Goal: Task Accomplishment & Management: Use online tool/utility

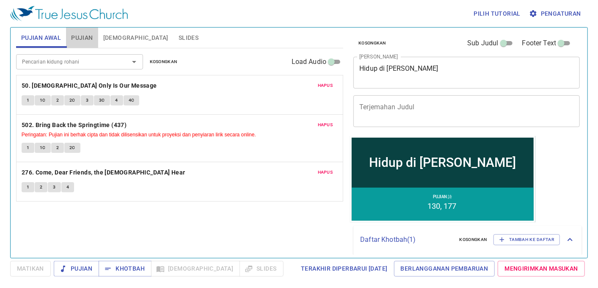
click at [78, 31] on button "Pujian" at bounding box center [82, 37] width 32 height 20
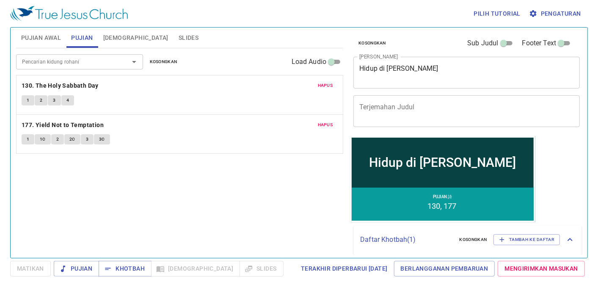
click at [60, 63] on input "Pencarian kidung rohani" at bounding box center [67, 62] width 97 height 10
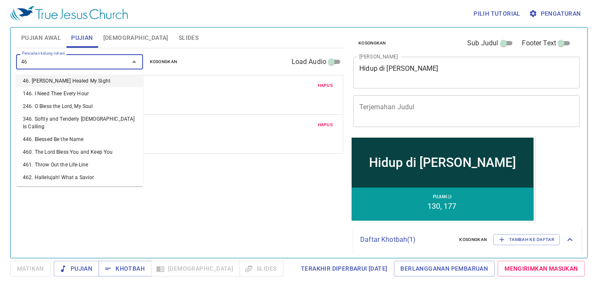
type input "466"
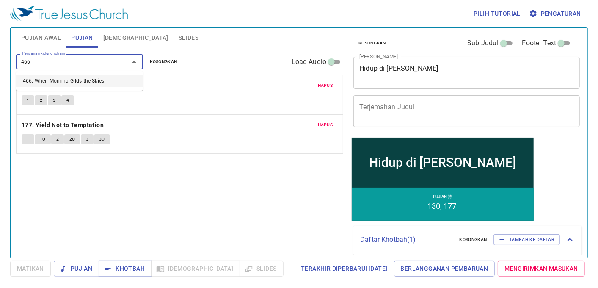
click at [84, 78] on li "466. When Morning Gilds the Skies" at bounding box center [79, 80] width 127 height 13
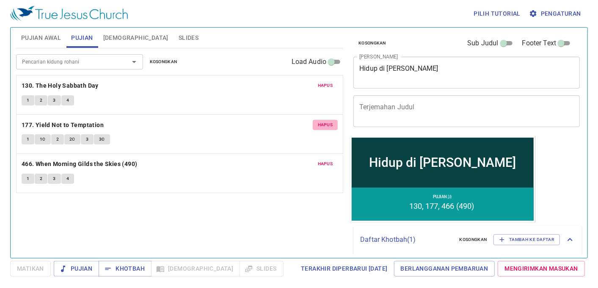
click at [321, 121] on span "Hapus" at bounding box center [325, 125] width 15 height 8
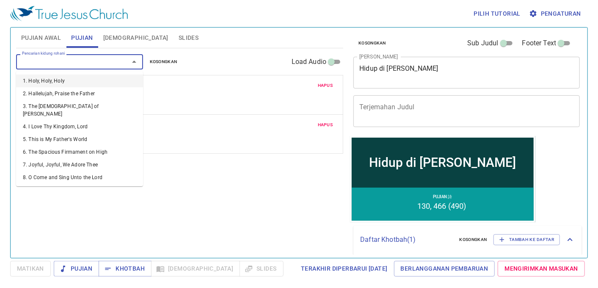
click at [80, 58] on input "Pencarian kidung rohani" at bounding box center [67, 62] width 97 height 10
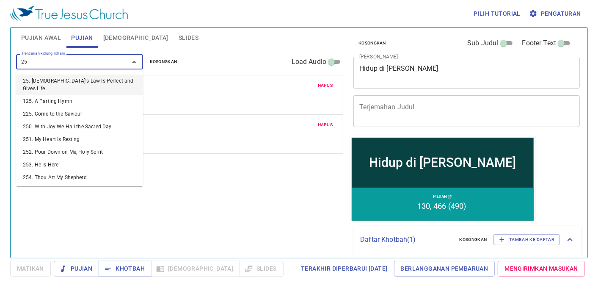
type input "256"
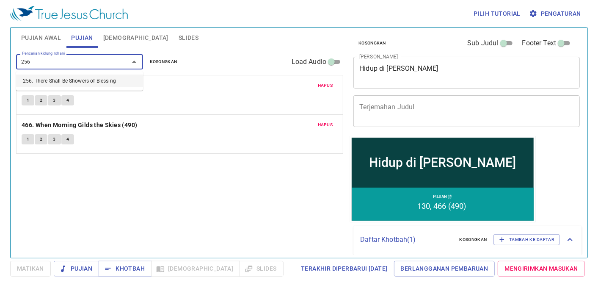
click at [123, 77] on li "256. There Shall Be Showers of Blessing" at bounding box center [79, 80] width 127 height 13
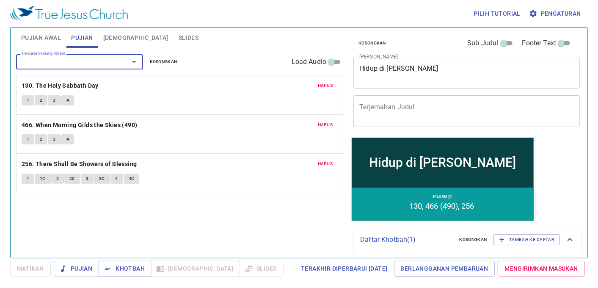
click at [47, 68] on div "Pencarian kidung rohani" at bounding box center [79, 61] width 127 height 15
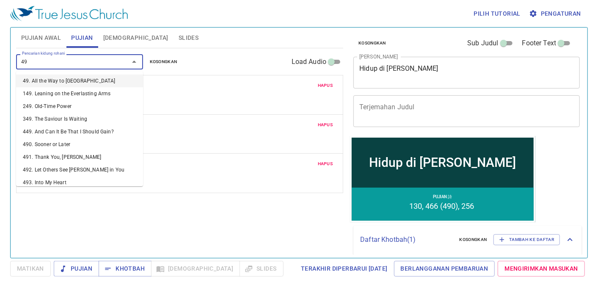
type input "490"
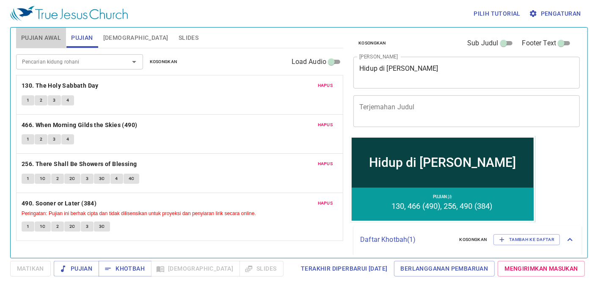
click at [34, 37] on span "Pujian Awal" at bounding box center [41, 38] width 40 height 11
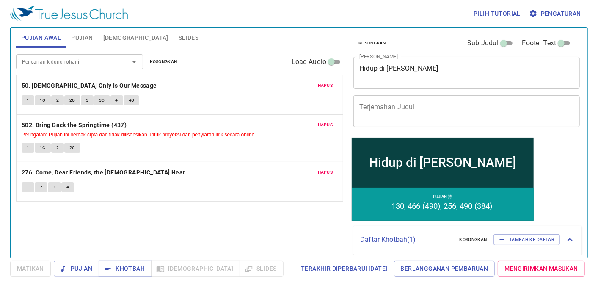
click at [58, 70] on div "Pencarian kidung rohani Pencarian kidung rohani Kosongkan Load Audio" at bounding box center [179, 61] width 327 height 27
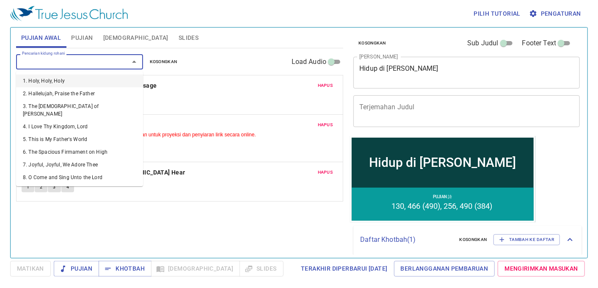
click at [57, 64] on input "Pencarian kidung rohani" at bounding box center [67, 62] width 97 height 10
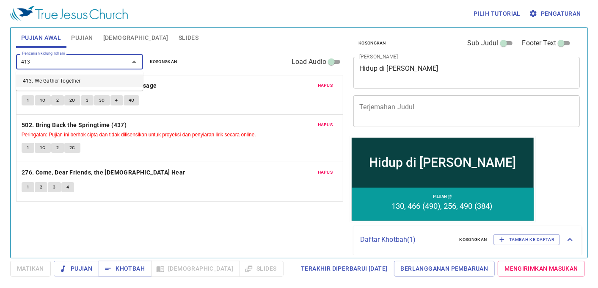
click at [55, 85] on li "413. We Gather Together" at bounding box center [79, 80] width 127 height 13
type input "413. We Gather Together"
drag, startPoint x: 55, startPoint y: 85, endPoint x: 52, endPoint y: 73, distance: 12.7
click at [55, 85] on b "50. Jesus Only Is Our Message" at bounding box center [89, 85] width 135 height 11
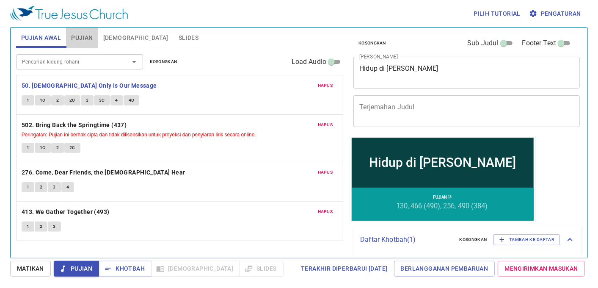
click at [78, 38] on span "Pujian" at bounding box center [82, 38] width 22 height 11
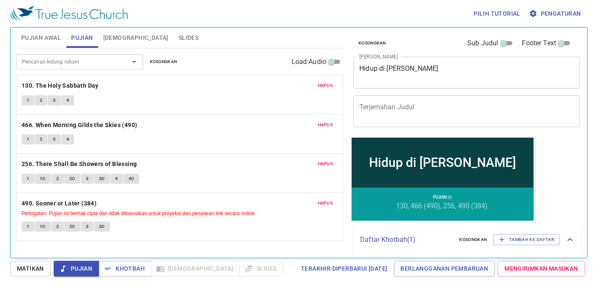
click at [95, 63] on input "Pencarian kidung rohani" at bounding box center [67, 62] width 97 height 10
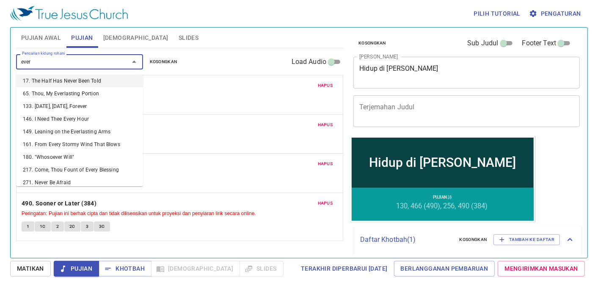
type input "every"
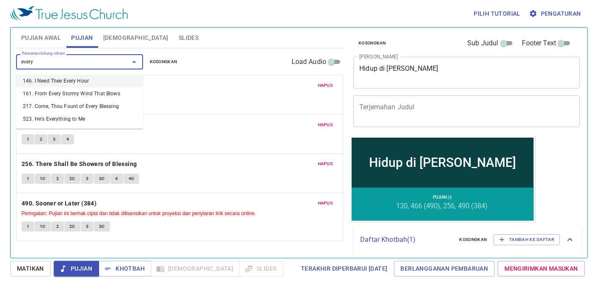
click at [73, 85] on li "146. I Need Thee Every Hour" at bounding box center [79, 80] width 127 height 13
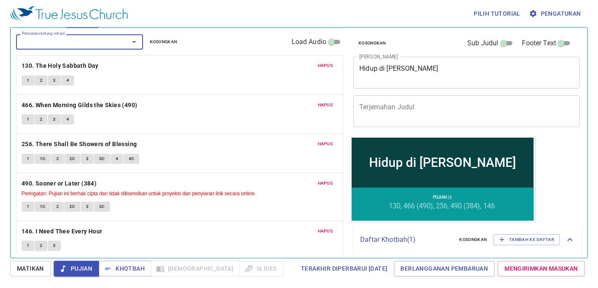
scroll to position [26, 0]
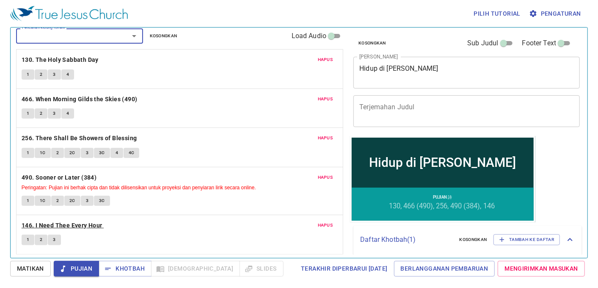
click at [67, 223] on b "146. I Need Thee Every Hour" at bounding box center [62, 225] width 81 height 11
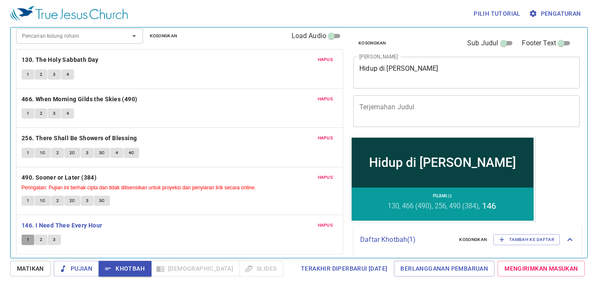
click at [28, 237] on span "1" at bounding box center [28, 240] width 3 height 8
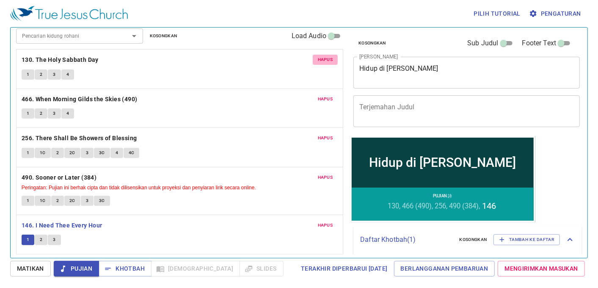
click at [319, 59] on span "Hapus" at bounding box center [325, 60] width 15 height 8
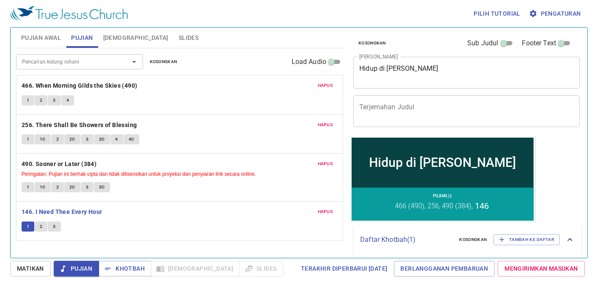
click at [324, 124] on span "Hapus" at bounding box center [325, 125] width 15 height 8
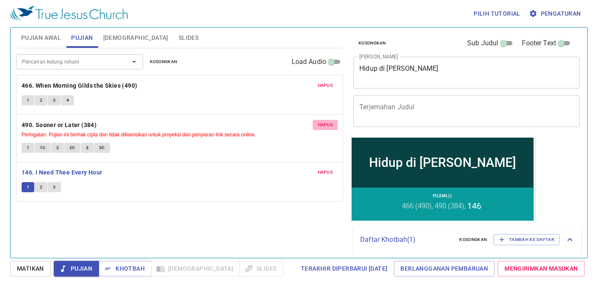
click at [324, 124] on span "Hapus" at bounding box center [325, 125] width 15 height 8
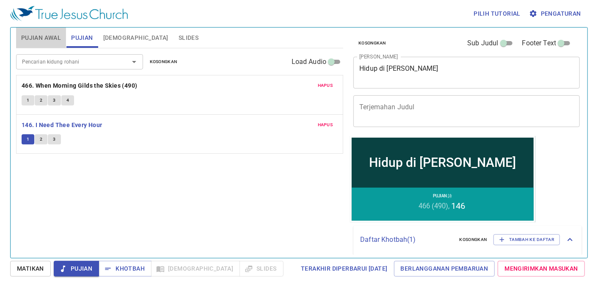
click at [44, 31] on button "Pujian Awal" at bounding box center [41, 37] width 50 height 20
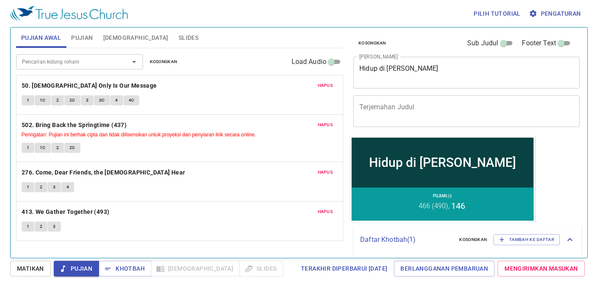
click at [335, 176] on button "Hapus" at bounding box center [325, 172] width 25 height 10
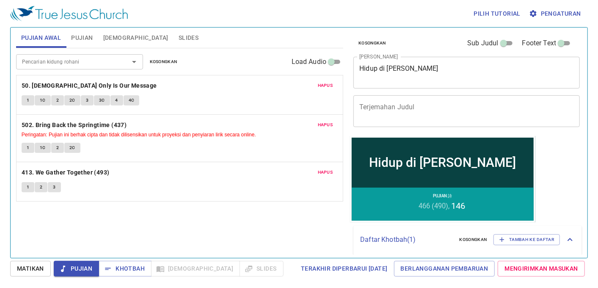
click at [327, 123] on span "Hapus" at bounding box center [325, 125] width 15 height 8
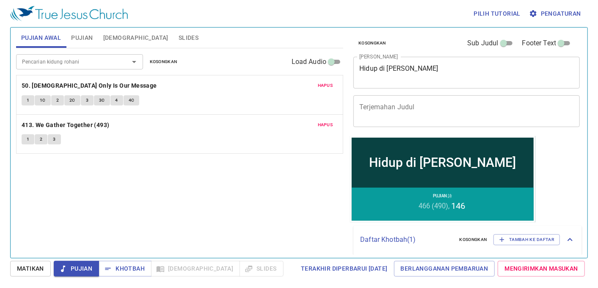
click at [322, 82] on span "Hapus" at bounding box center [325, 86] width 15 height 8
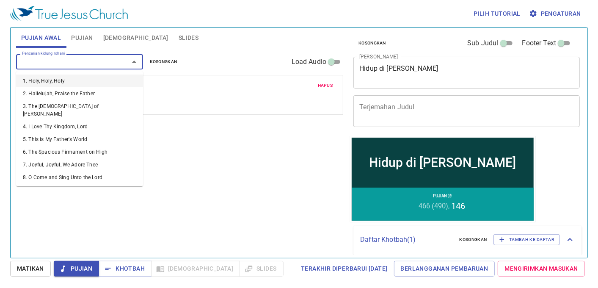
click at [96, 58] on input "Pencarian kidung rohani" at bounding box center [67, 62] width 97 height 10
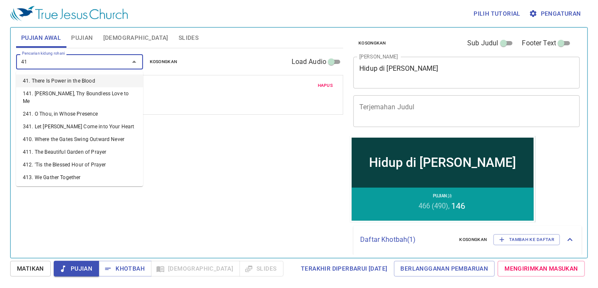
type input "414"
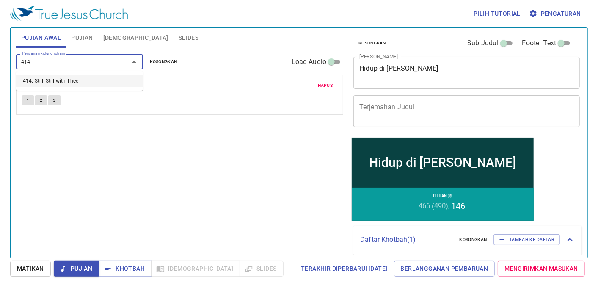
click at [90, 80] on li "414. Still, Still with Thee" at bounding box center [79, 80] width 127 height 13
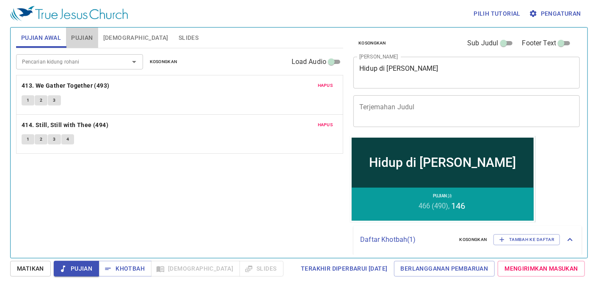
click at [87, 40] on span "Pujian" at bounding box center [82, 38] width 22 height 11
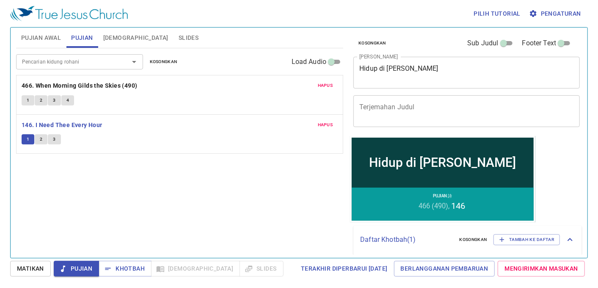
click at [110, 55] on div "Pencarian kidung rohani" at bounding box center [79, 61] width 127 height 15
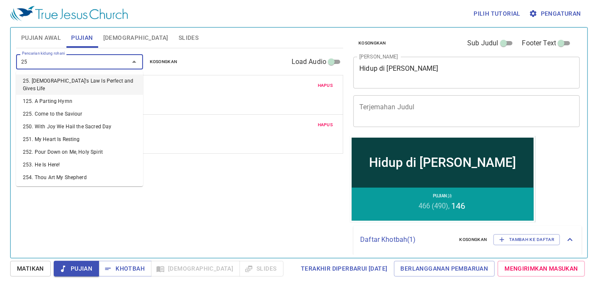
type input "256"
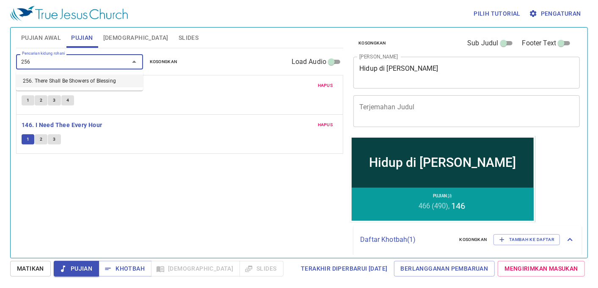
click at [95, 82] on li "256. There Shall Be Showers of Blessing" at bounding box center [79, 80] width 127 height 13
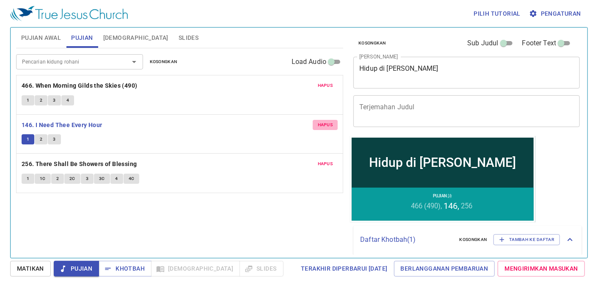
click at [329, 120] on button "Hapus" at bounding box center [325, 125] width 25 height 10
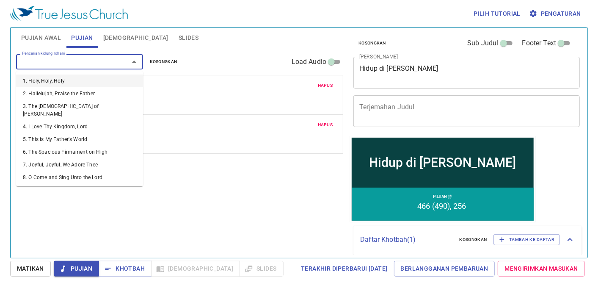
click at [98, 63] on input "Pencarian kidung rohani" at bounding box center [67, 62] width 97 height 10
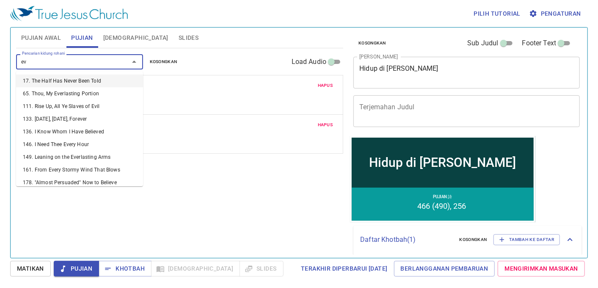
type input "e"
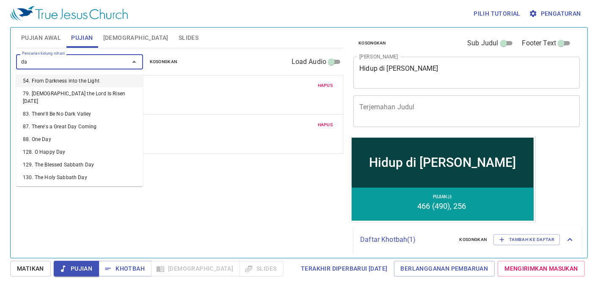
type input "d"
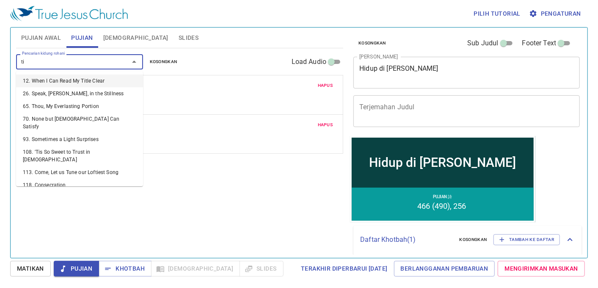
type input "t"
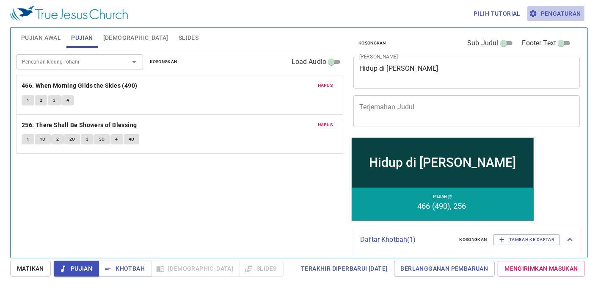
click at [571, 16] on span "Pengaturan" at bounding box center [555, 13] width 50 height 11
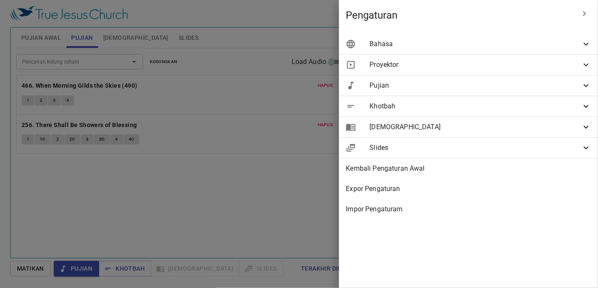
click at [425, 82] on span "Pujian" at bounding box center [474, 85] width 211 height 10
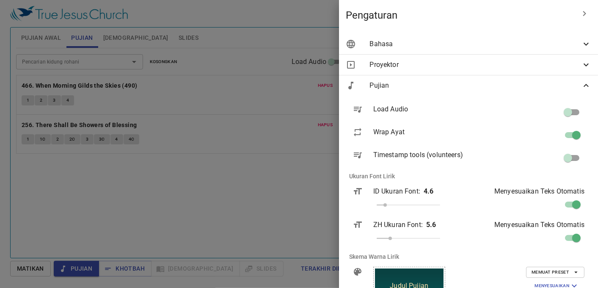
click at [400, 85] on span "Pujian" at bounding box center [474, 85] width 211 height 10
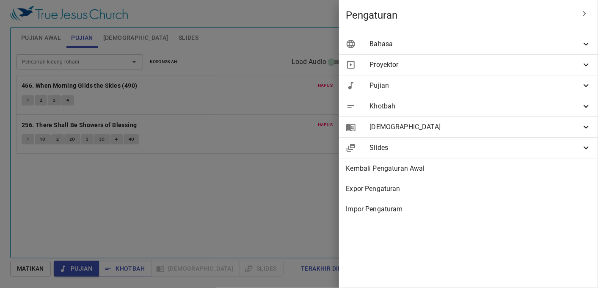
click at [399, 44] on span "Bahasa" at bounding box center [474, 44] width 211 height 10
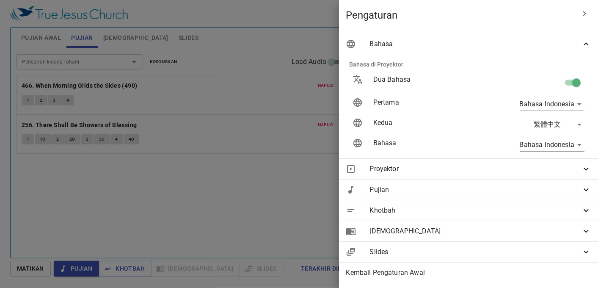
click at [456, 39] on span "Bahasa" at bounding box center [474, 44] width 211 height 10
click at [445, 54] on li "Bahasa di Proyektor" at bounding box center [468, 64] width 252 height 20
click at [441, 43] on span "Bahasa" at bounding box center [474, 44] width 211 height 10
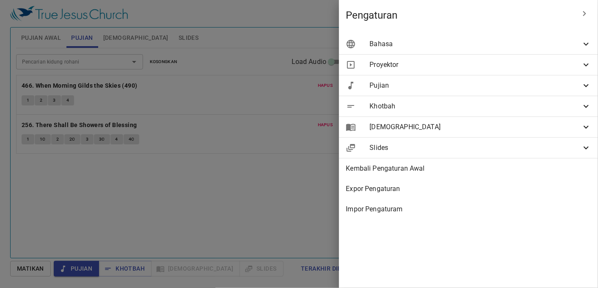
click at [434, 62] on span "Proyektor" at bounding box center [474, 65] width 211 height 10
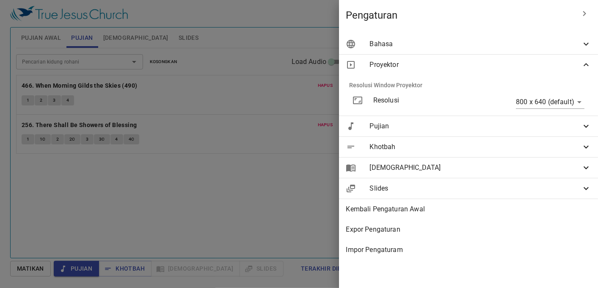
click at [434, 62] on span "Proyektor" at bounding box center [474, 65] width 211 height 10
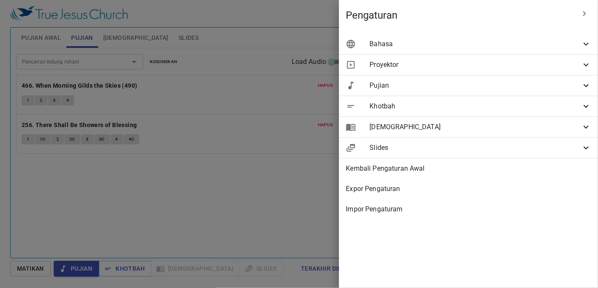
click at [432, 88] on span "Pujian" at bounding box center [474, 85] width 211 height 10
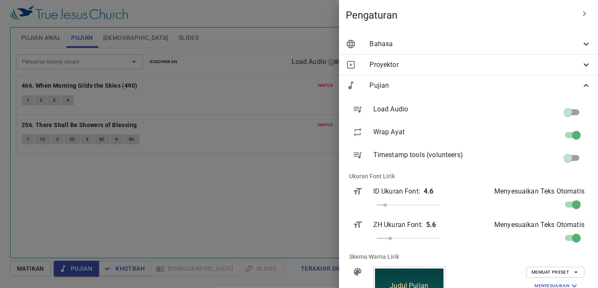
click at [432, 88] on span "Pujian" at bounding box center [474, 85] width 211 height 10
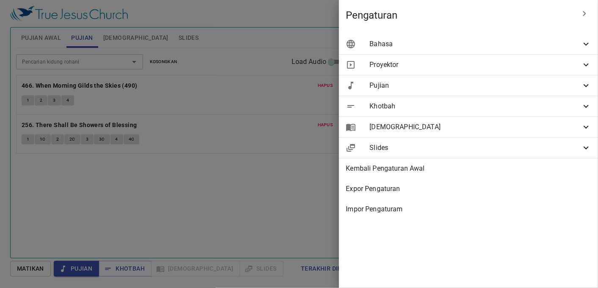
click at [428, 117] on div "[DEMOGRAPHIC_DATA]" at bounding box center [468, 127] width 259 height 20
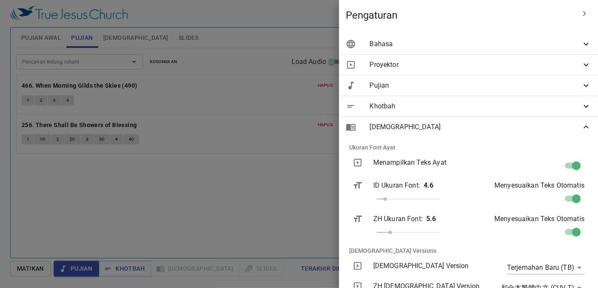
click at [428, 117] on div "[DEMOGRAPHIC_DATA]" at bounding box center [468, 127] width 259 height 20
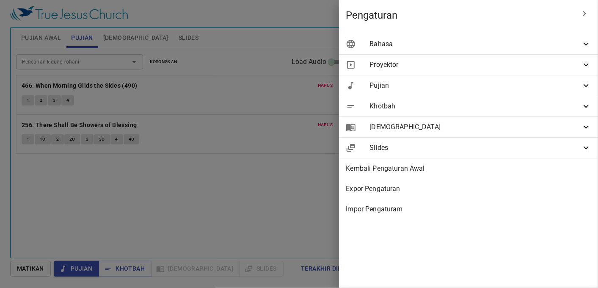
click at [426, 110] on span "Khotbah" at bounding box center [474, 106] width 211 height 10
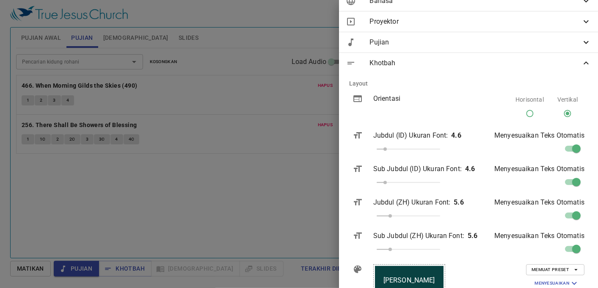
scroll to position [2, 0]
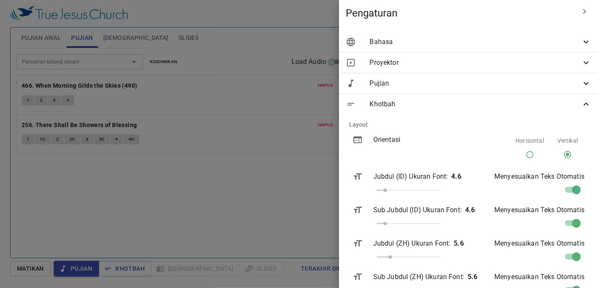
click at [422, 106] on span "Khotbah" at bounding box center [474, 104] width 211 height 10
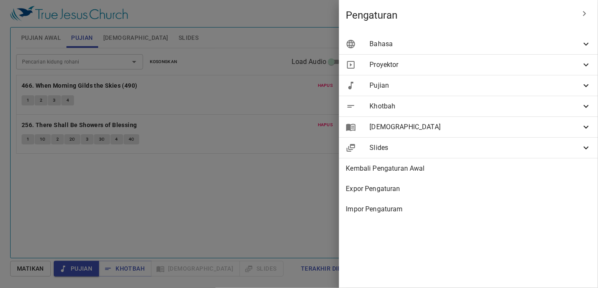
scroll to position [0, 0]
click at [426, 127] on span "[DEMOGRAPHIC_DATA]" at bounding box center [474, 127] width 211 height 10
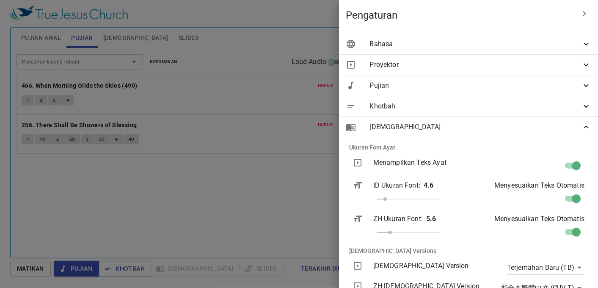
click at [424, 132] on span "[DEMOGRAPHIC_DATA]" at bounding box center [474, 127] width 211 height 10
click at [417, 132] on div "[DEMOGRAPHIC_DATA]" at bounding box center [468, 127] width 259 height 20
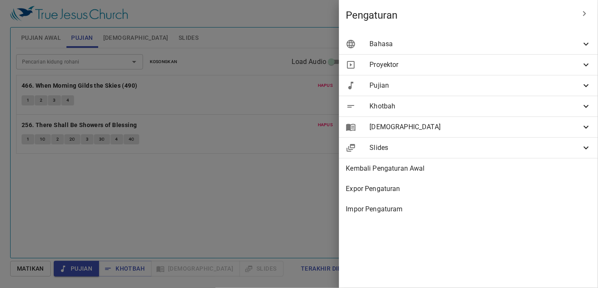
click at [382, 42] on span "Bahasa" at bounding box center [474, 44] width 211 height 10
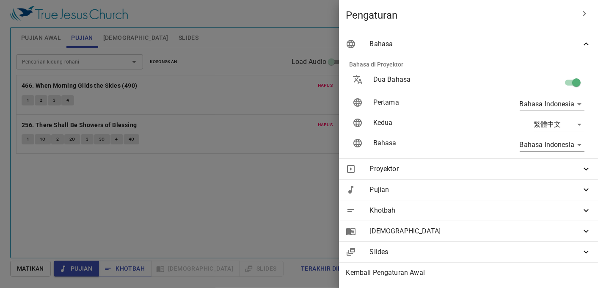
click at [380, 48] on span "Bahasa" at bounding box center [474, 44] width 211 height 10
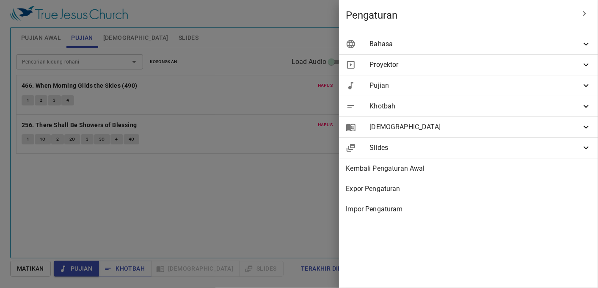
click at [380, 48] on span "Bahasa" at bounding box center [474, 44] width 211 height 10
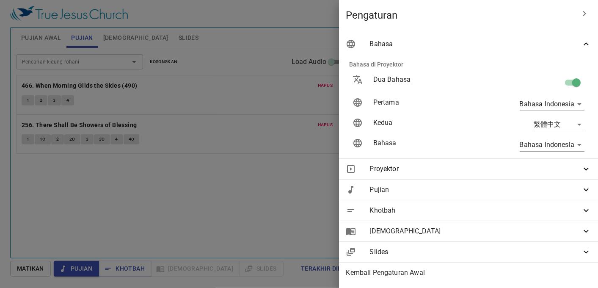
click at [165, 96] on div at bounding box center [299, 144] width 598 height 288
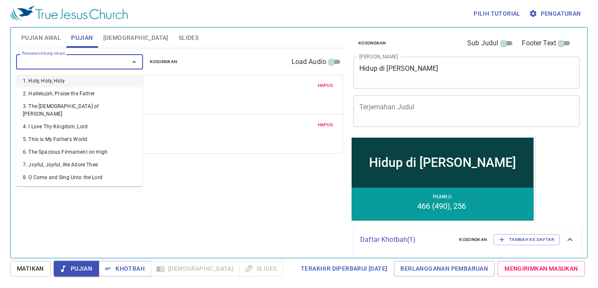
click at [65, 62] on input "Pencarian kidung rohani" at bounding box center [67, 62] width 97 height 10
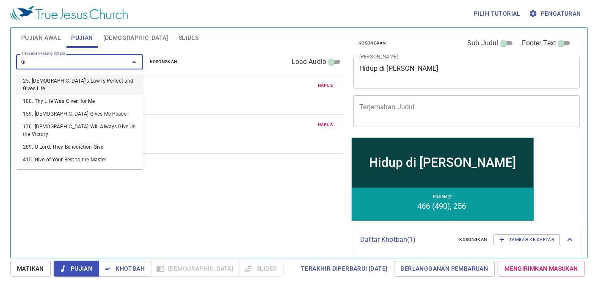
type input "g"
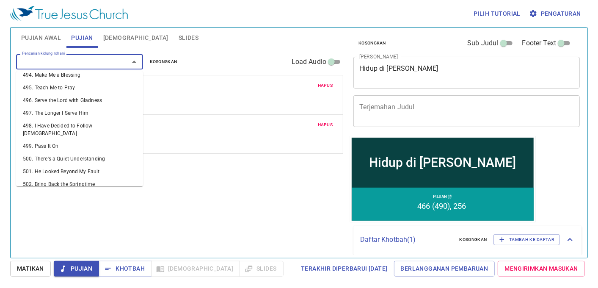
scroll to position [6517, 0]
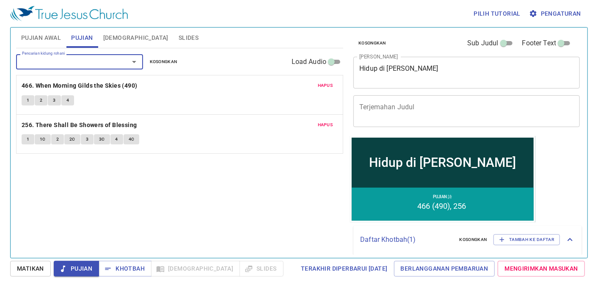
click at [88, 61] on input "Pencarian kidung rohani" at bounding box center [67, 62] width 97 height 10
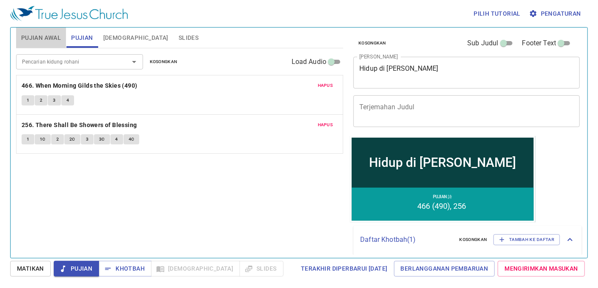
click at [57, 40] on span "Pujian Awal" at bounding box center [41, 38] width 40 height 11
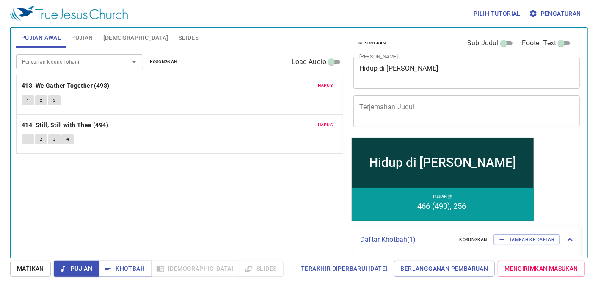
click at [91, 69] on div "Pencarian kidung rohani" at bounding box center [79, 61] width 127 height 15
click at [91, 47] on button "Pujian" at bounding box center [82, 37] width 32 height 20
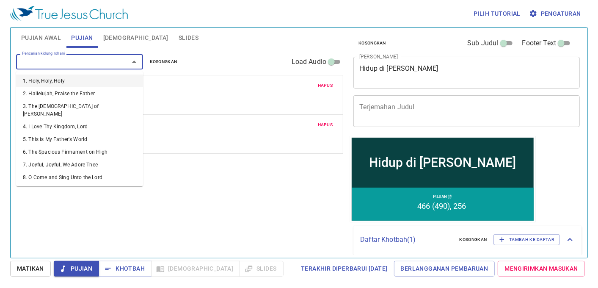
click at [76, 58] on input "Pencarian kidung rohani" at bounding box center [67, 62] width 97 height 10
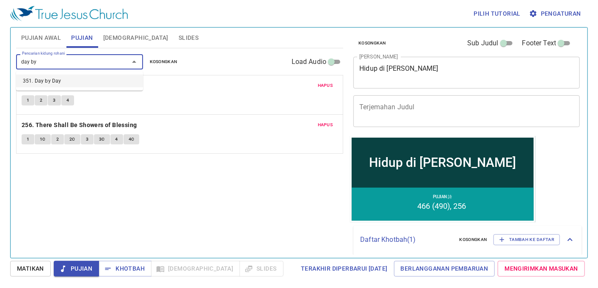
click at [60, 85] on li "351. Day by Day" at bounding box center [79, 80] width 127 height 13
type input "351. Day by Day"
click at [60, 85] on b "466. When Morning Gilds the Skies (490)" at bounding box center [80, 85] width 116 height 11
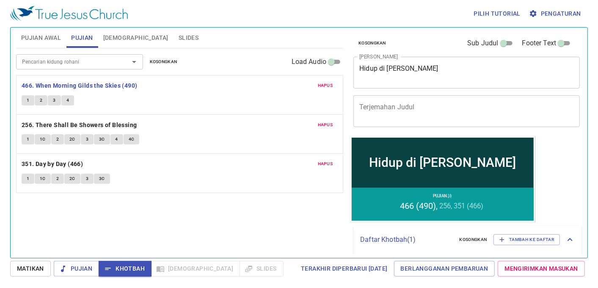
click at [28, 176] on span "1" at bounding box center [28, 179] width 3 height 8
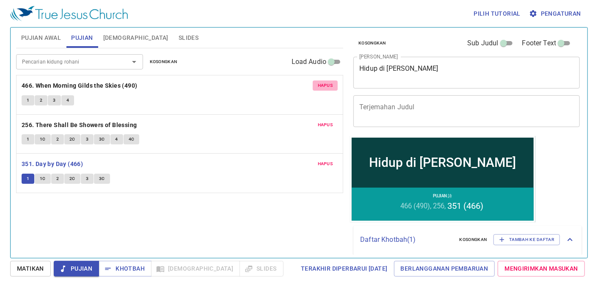
click at [316, 87] on button "Hapus" at bounding box center [325, 85] width 25 height 10
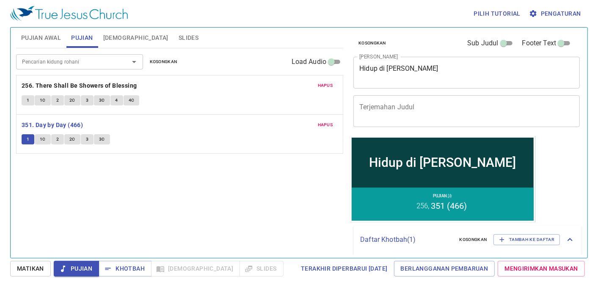
click at [62, 58] on input "Pencarian kidung rohani" at bounding box center [67, 62] width 97 height 10
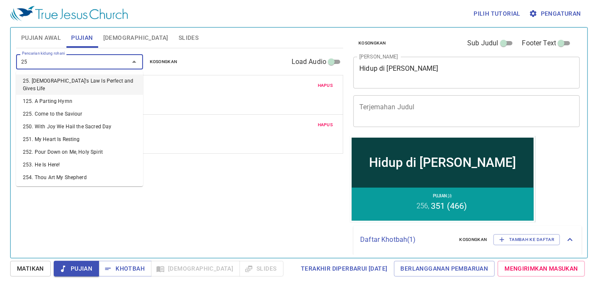
type input "256"
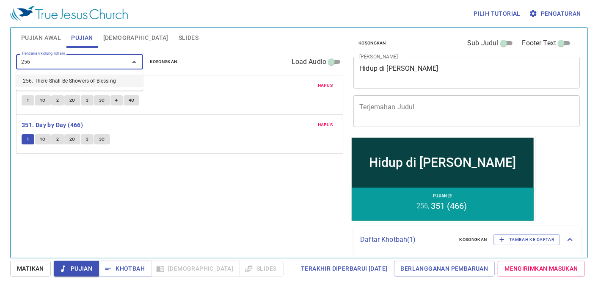
click at [73, 81] on li "256. There Shall Be Showers of Blessing" at bounding box center [79, 80] width 127 height 13
click at [322, 85] on span "Hapus" at bounding box center [325, 86] width 15 height 8
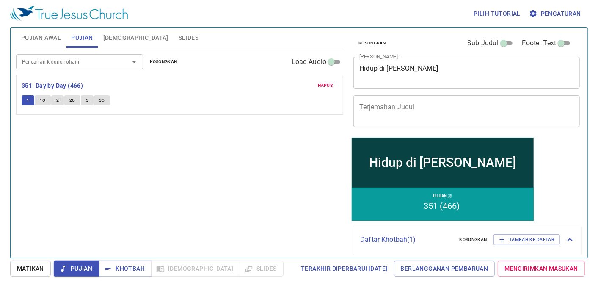
click at [75, 55] on div "Pencarian kidung rohani" at bounding box center [79, 61] width 127 height 15
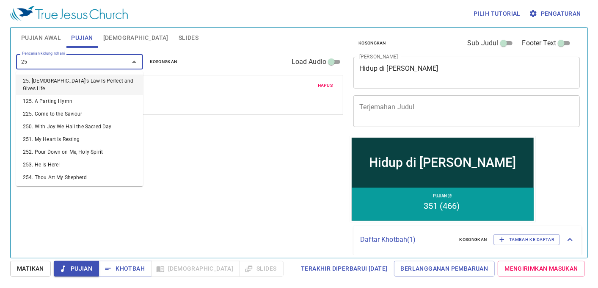
type input "256"
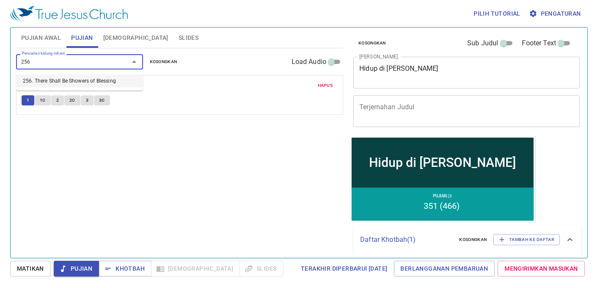
click at [73, 83] on li "256. There Shall Be Showers of Blessing" at bounding box center [79, 80] width 127 height 13
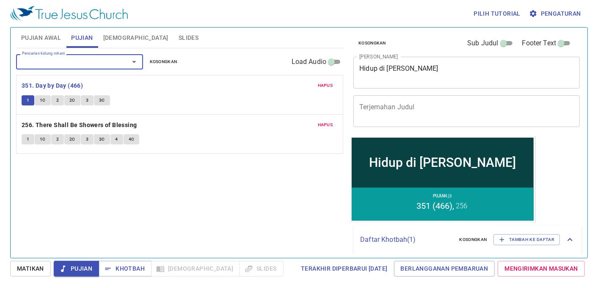
click at [53, 39] on span "Pujian Awal" at bounding box center [41, 38] width 40 height 11
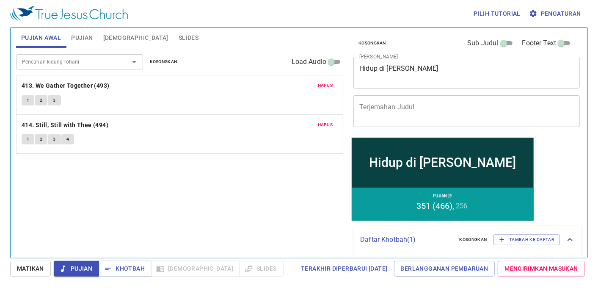
click at [65, 65] on input "Pencarian kidung rohani" at bounding box center [67, 62] width 97 height 10
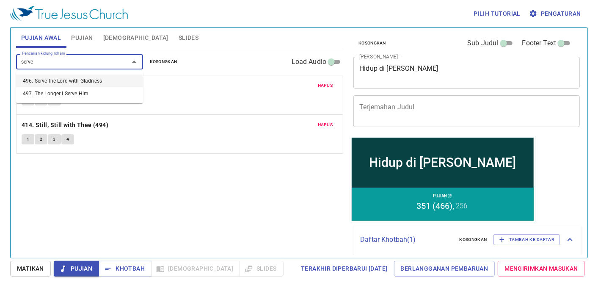
type input "serve"
click at [87, 81] on li "496. Serve the Lord with Gladness" at bounding box center [79, 80] width 127 height 13
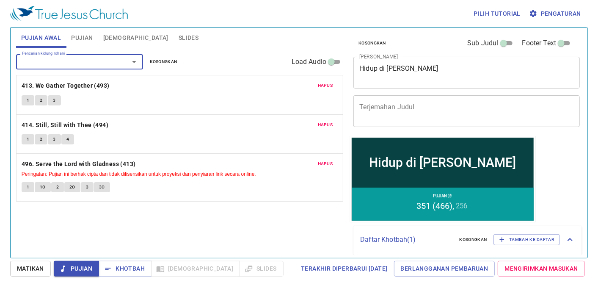
click at [318, 81] on button "Hapus" at bounding box center [325, 85] width 25 height 10
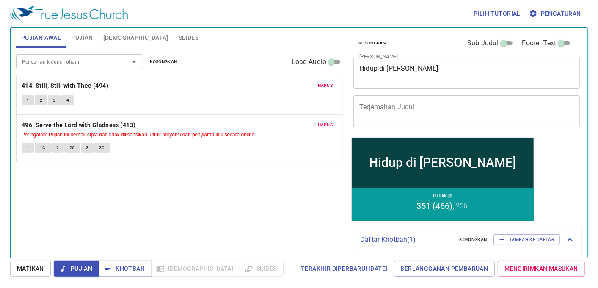
click at [96, 54] on div "Pencarian kidung rohani" at bounding box center [79, 61] width 127 height 15
click at [94, 54] on div "Pencarian kidung rohani" at bounding box center [79, 61] width 127 height 15
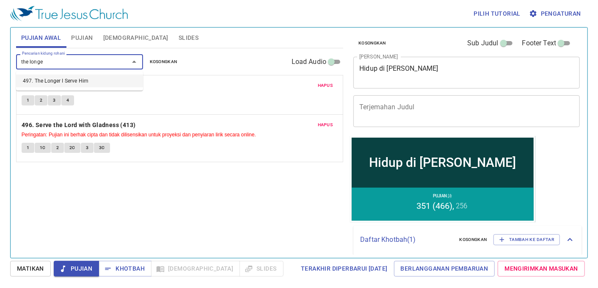
type input "the longer"
click at [91, 77] on li "497. The Longer I Serve Him" at bounding box center [79, 80] width 127 height 13
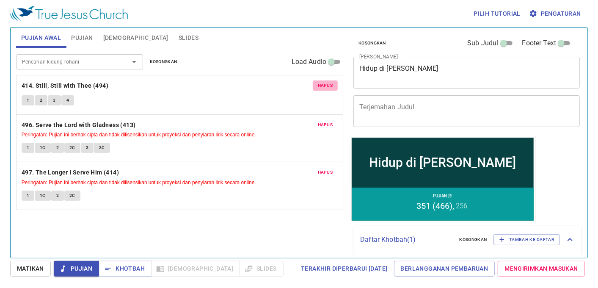
click at [323, 87] on span "Hapus" at bounding box center [325, 86] width 15 height 8
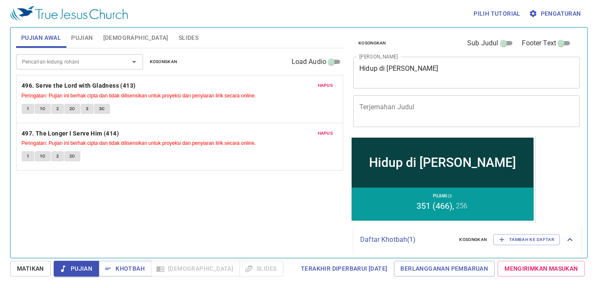
click at [30, 151] on button "1" at bounding box center [28, 156] width 13 height 10
click at [28, 111] on span "1" at bounding box center [28, 109] width 3 height 8
click at [81, 44] on button "Pujian" at bounding box center [82, 37] width 32 height 20
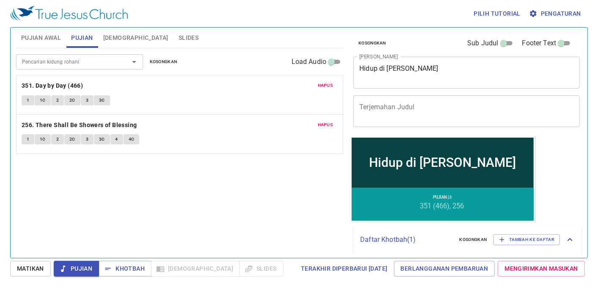
click at [173, 43] on button "Slides" at bounding box center [188, 37] width 30 height 20
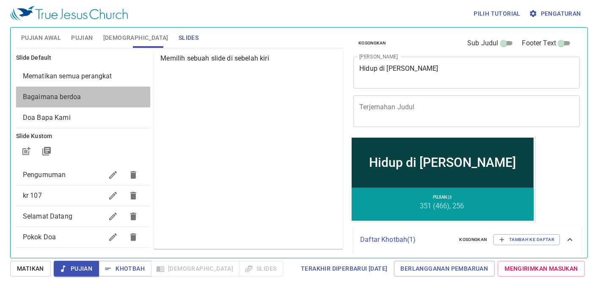
click at [111, 95] on span "Bagaimana berdoa" at bounding box center [83, 97] width 121 height 10
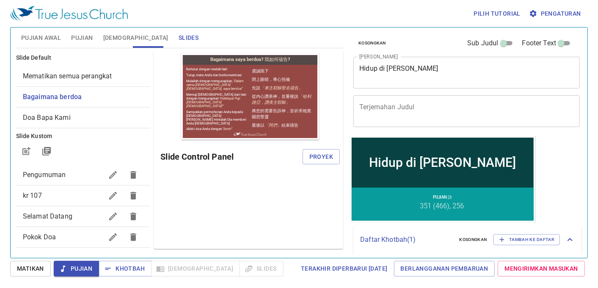
scroll to position [0, 0]
click at [318, 159] on span "Proyek" at bounding box center [321, 156] width 24 height 11
click at [302, 159] on h6 "Slide Control Panel" at bounding box center [231, 157] width 142 height 14
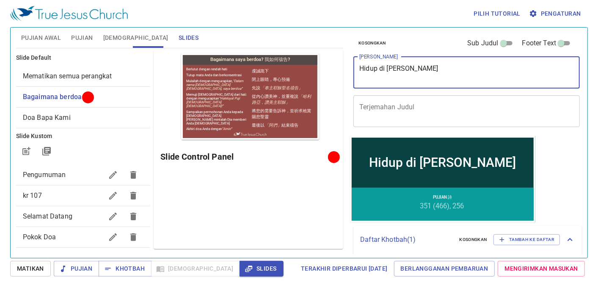
click at [456, 70] on textarea "Hidup di Akhir Zaman" at bounding box center [466, 72] width 214 height 16
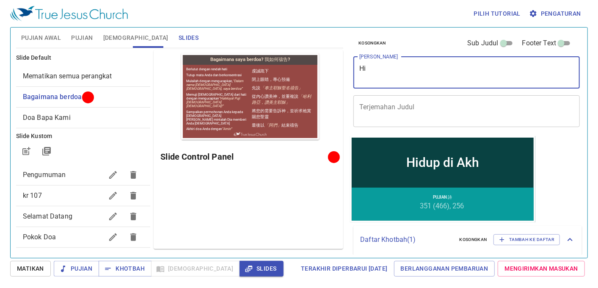
type textarea "H"
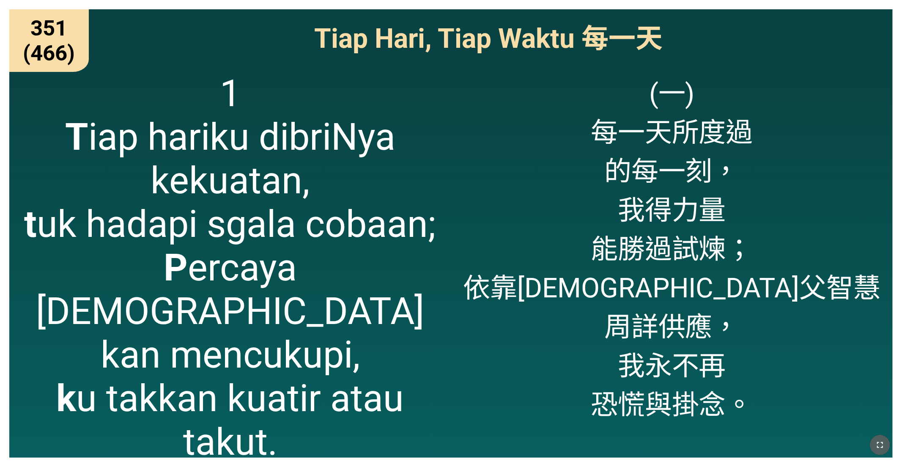
click at [375, 290] on icon "button" at bounding box center [880, 445] width 10 height 10
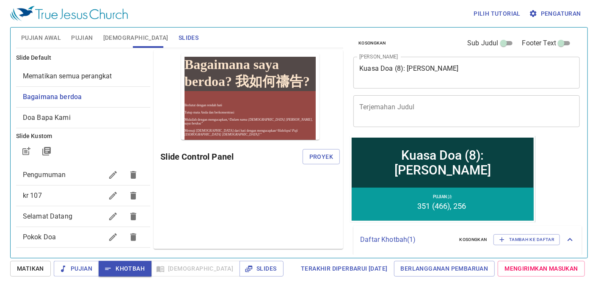
click at [315, 154] on span "Proyek" at bounding box center [321, 156] width 24 height 11
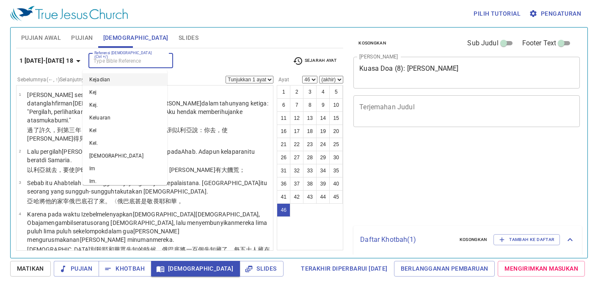
select select "46"
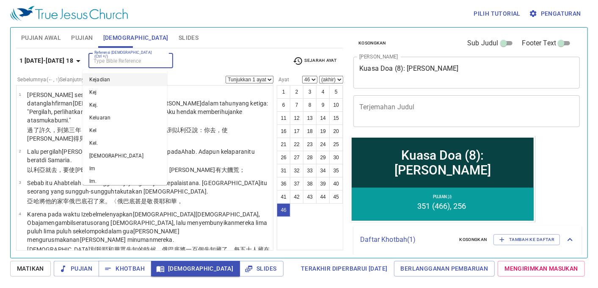
click at [95, 62] on input "Referensi [DEMOGRAPHIC_DATA] (Ctrl +/)" at bounding box center [124, 61] width 66 height 10
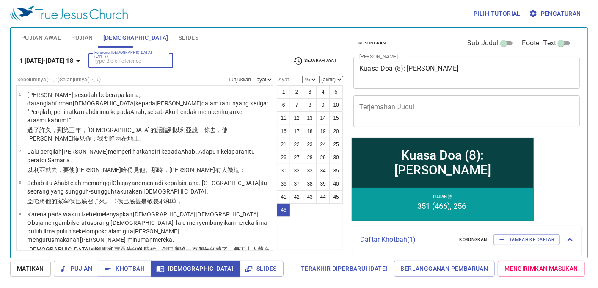
scroll to position [1695, 0]
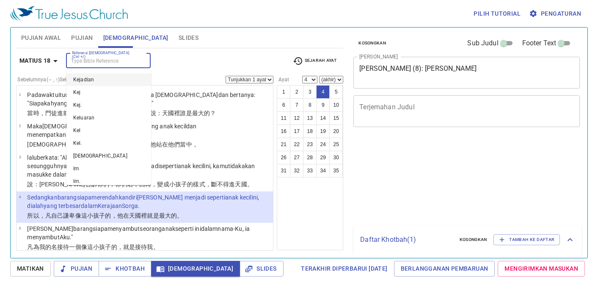
select select "4"
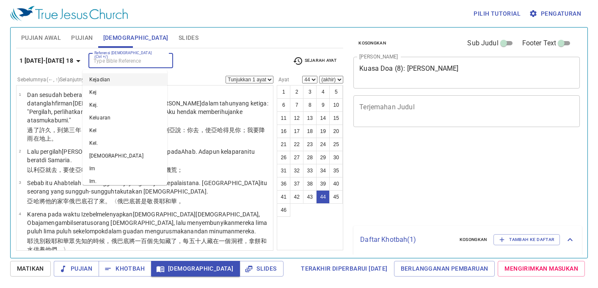
select select "44"
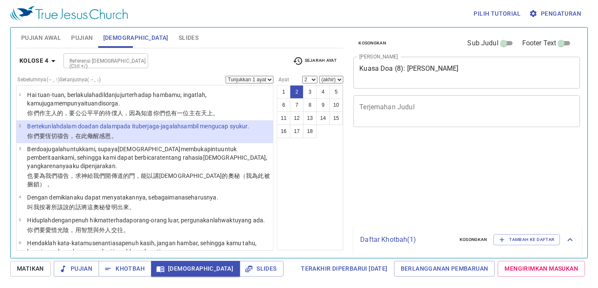
select select "2"
